Goal: Navigation & Orientation: Find specific page/section

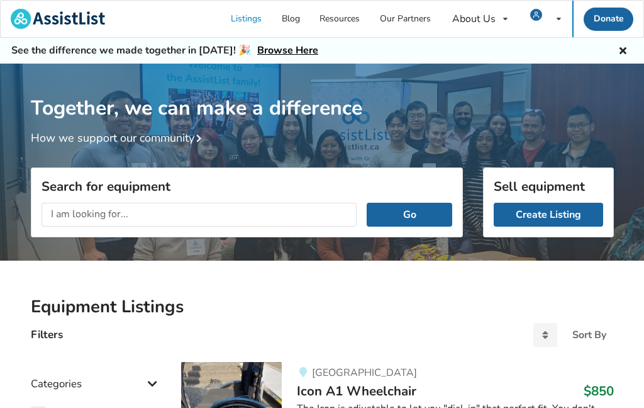
click at [551, 13] on div "My Listings Notifications Account Settings Log Out" at bounding box center [545, 19] width 53 height 37
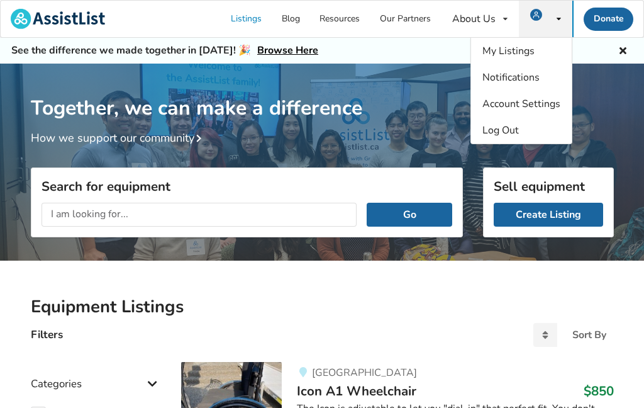
click at [488, 47] on span "My Listings" at bounding box center [509, 51] width 52 height 14
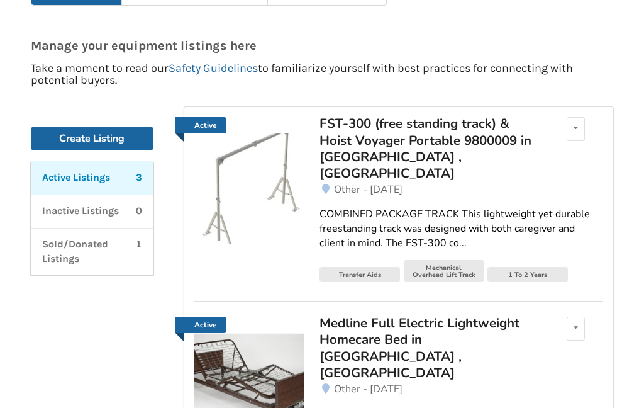
scroll to position [106, 0]
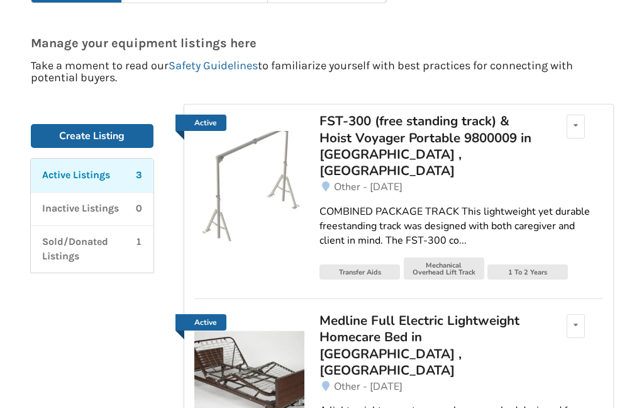
click at [322, 205] on div "COMBINED PACKAGE TRACK This lightweight yet durable freestanding track was desi…" at bounding box center [461, 226] width 283 height 43
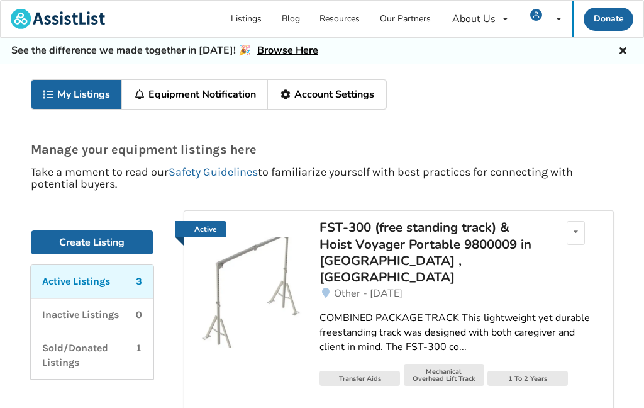
scroll to position [157, 0]
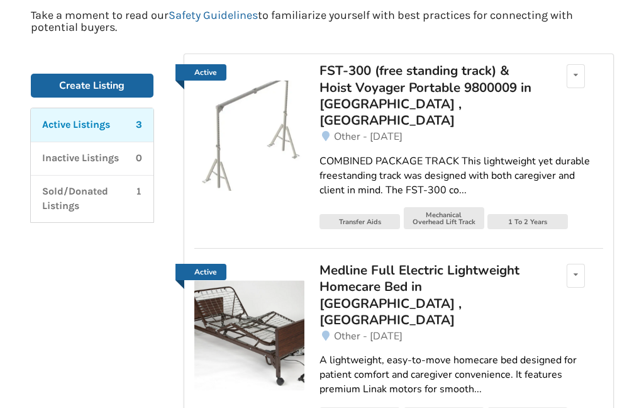
click at [339, 277] on div "Medline Full Electric Lightweight Homecare Bed in [GEOGRAPHIC_DATA] , [GEOGRAPH…" at bounding box center [430, 295] width 220 height 67
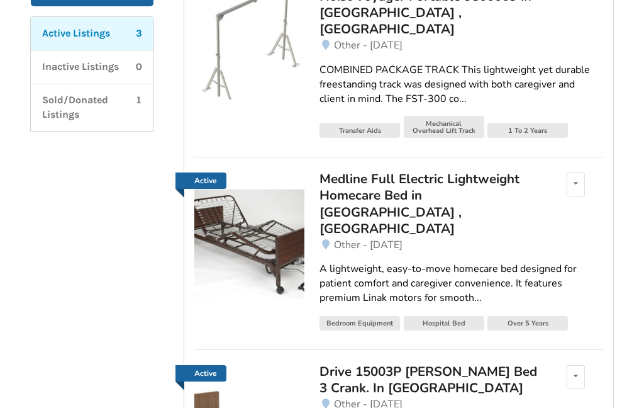
scroll to position [249, 0]
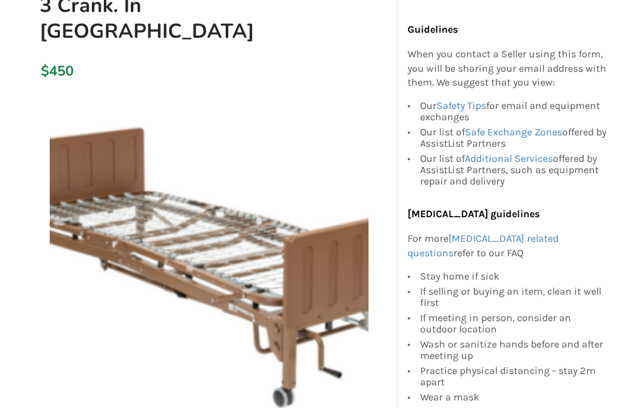
scroll to position [209, 0]
